Goal: Navigation & Orientation: Find specific page/section

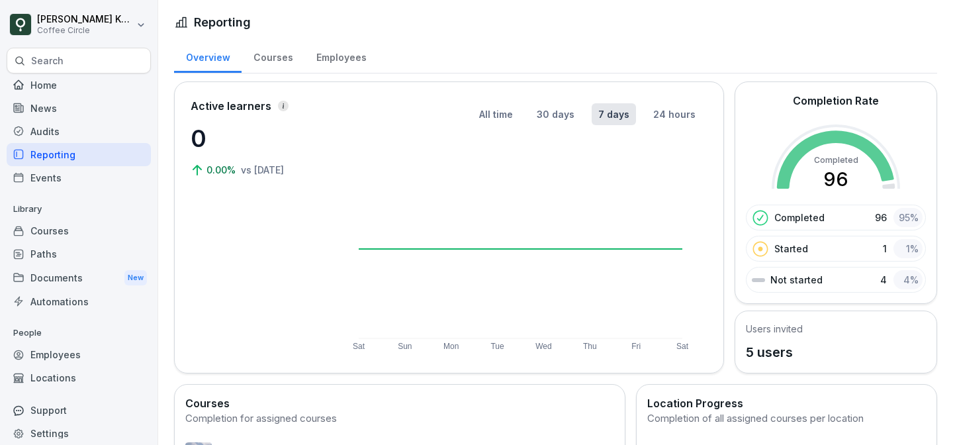
click at [66, 83] on div "Home" at bounding box center [79, 84] width 144 height 23
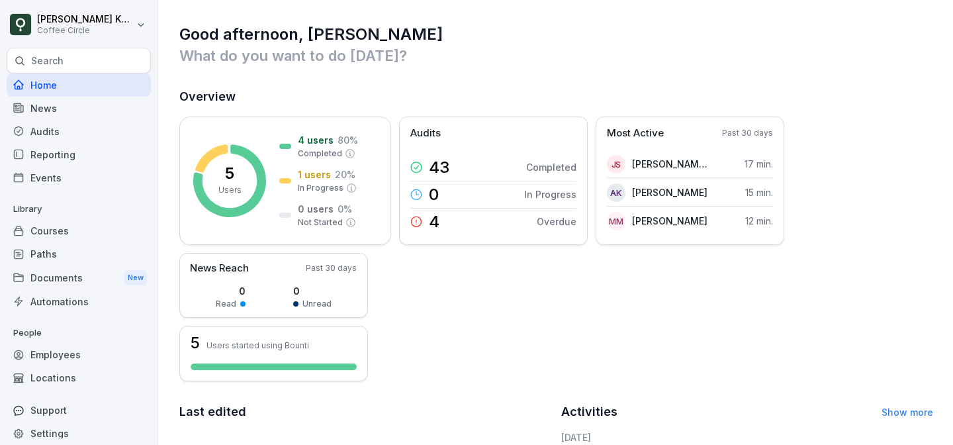
click at [488, 31] on h1 "Good afternoon, [PERSON_NAME]" at bounding box center [556, 34] width 754 height 21
click at [64, 86] on div "Home" at bounding box center [79, 84] width 144 height 23
click at [386, 65] on p "What do you want to do [DATE]?" at bounding box center [556, 55] width 754 height 21
click at [501, 64] on p "What do you want to do [DATE]?" at bounding box center [556, 55] width 754 height 21
